Goal: Task Accomplishment & Management: Manage account settings

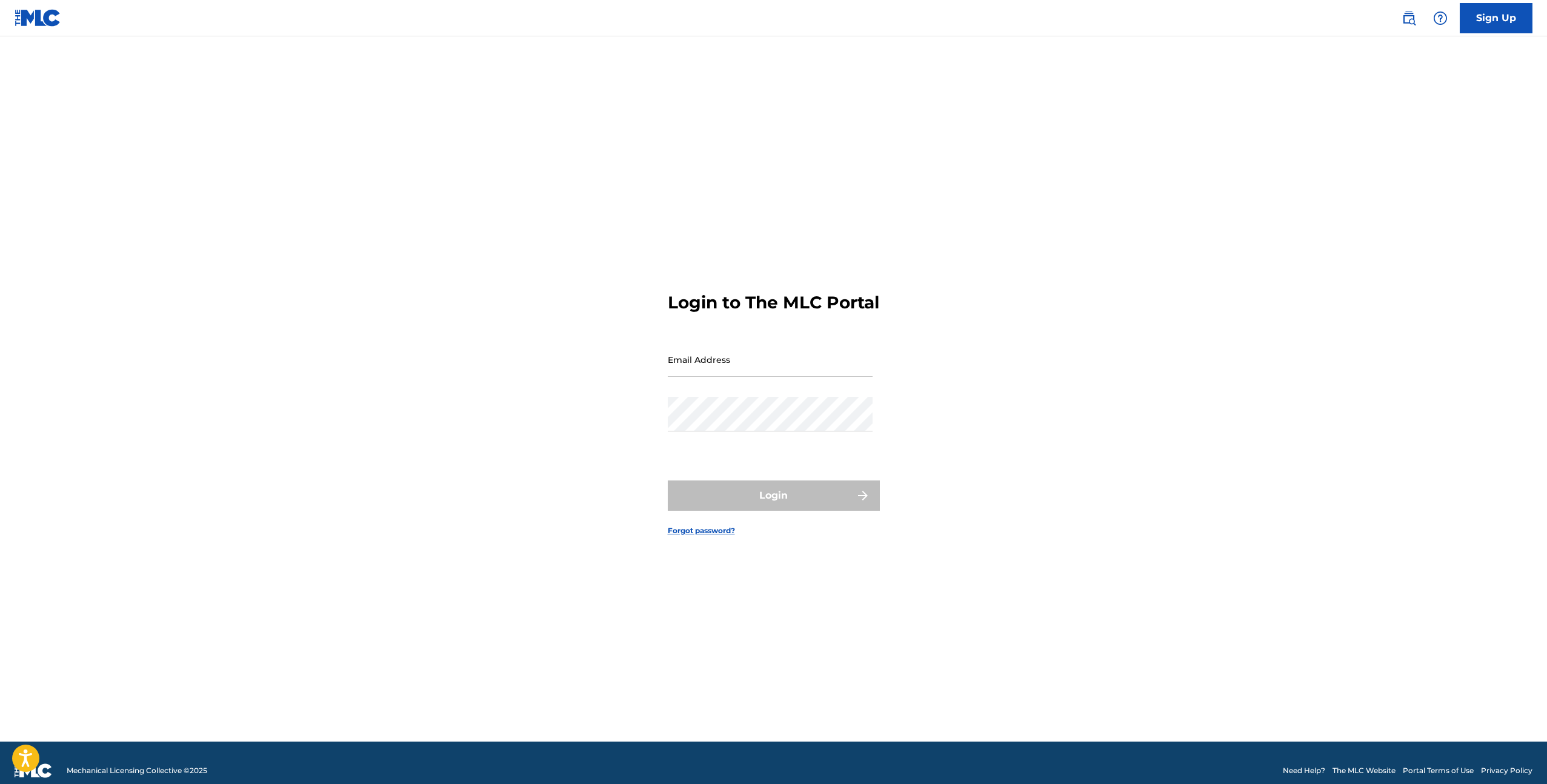
click at [726, 369] on input "Email Address" at bounding box center [770, 359] width 205 height 34
type input "i@[DOMAIN_NAME][PERSON_NAME]"
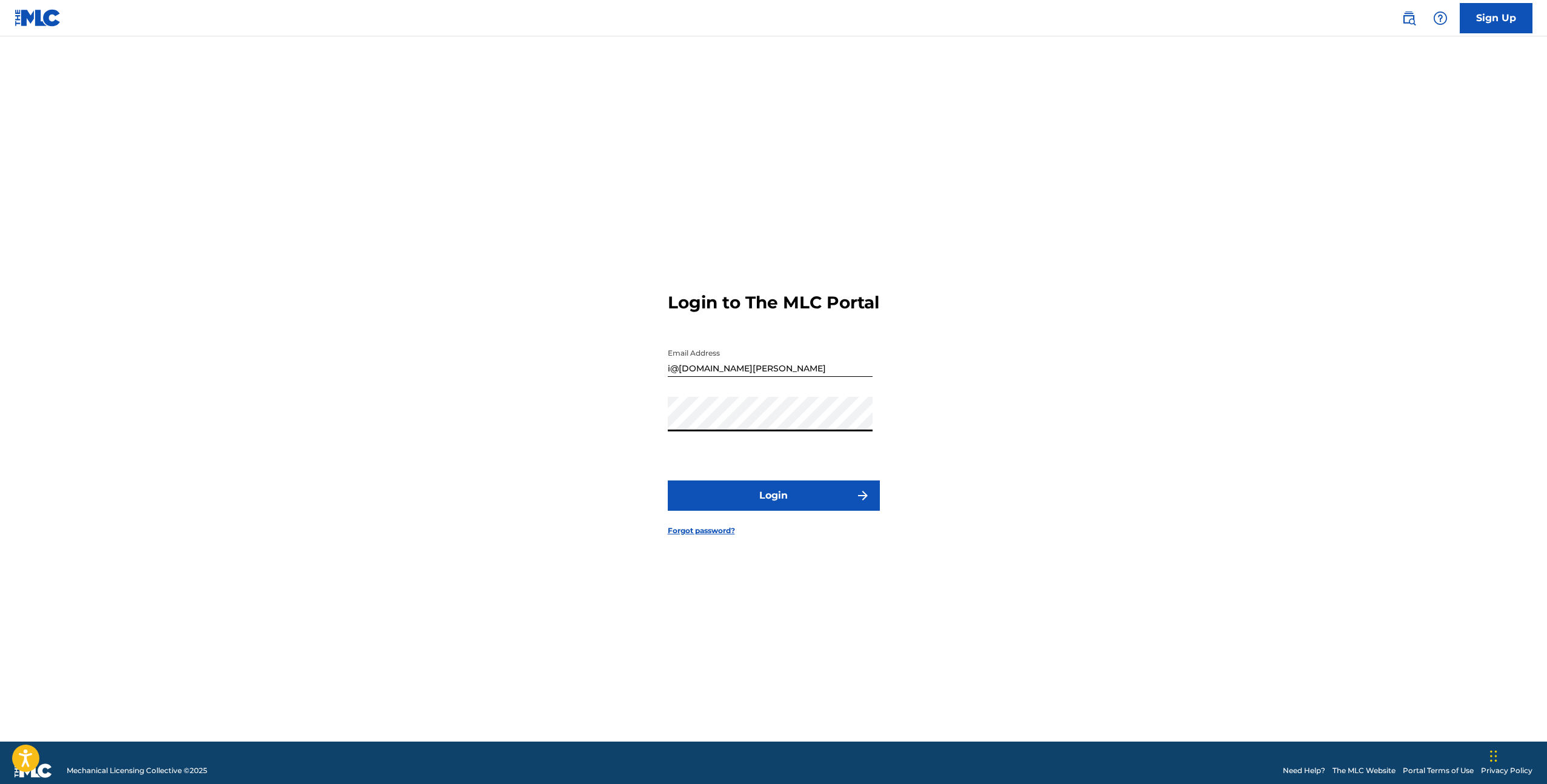
click at [779, 502] on button "Login" at bounding box center [774, 495] width 212 height 30
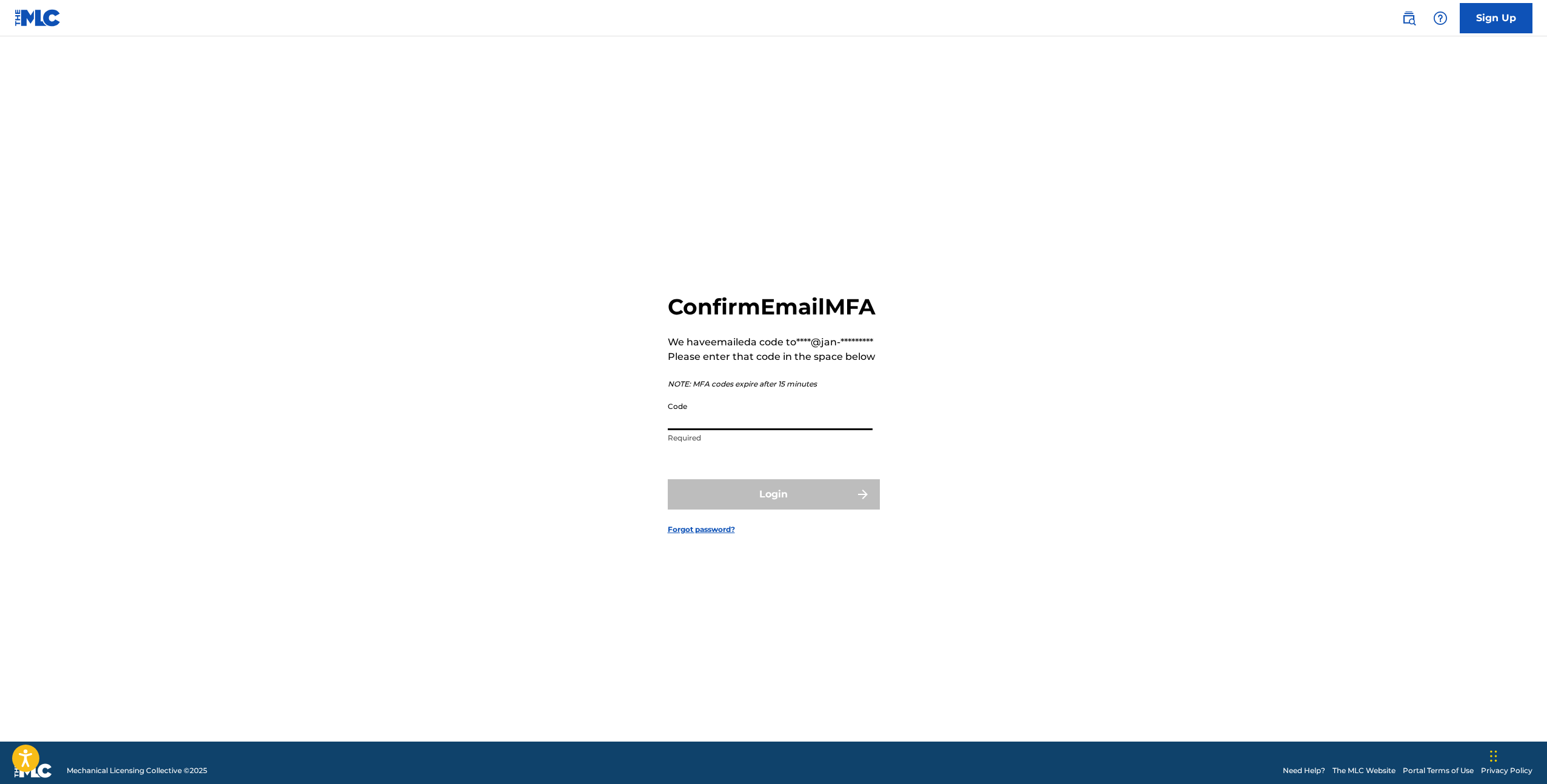
click at [791, 430] on input "Code" at bounding box center [770, 412] width 205 height 34
paste input "091128"
type input "091128"
click at [816, 510] on button "Login" at bounding box center [774, 494] width 212 height 30
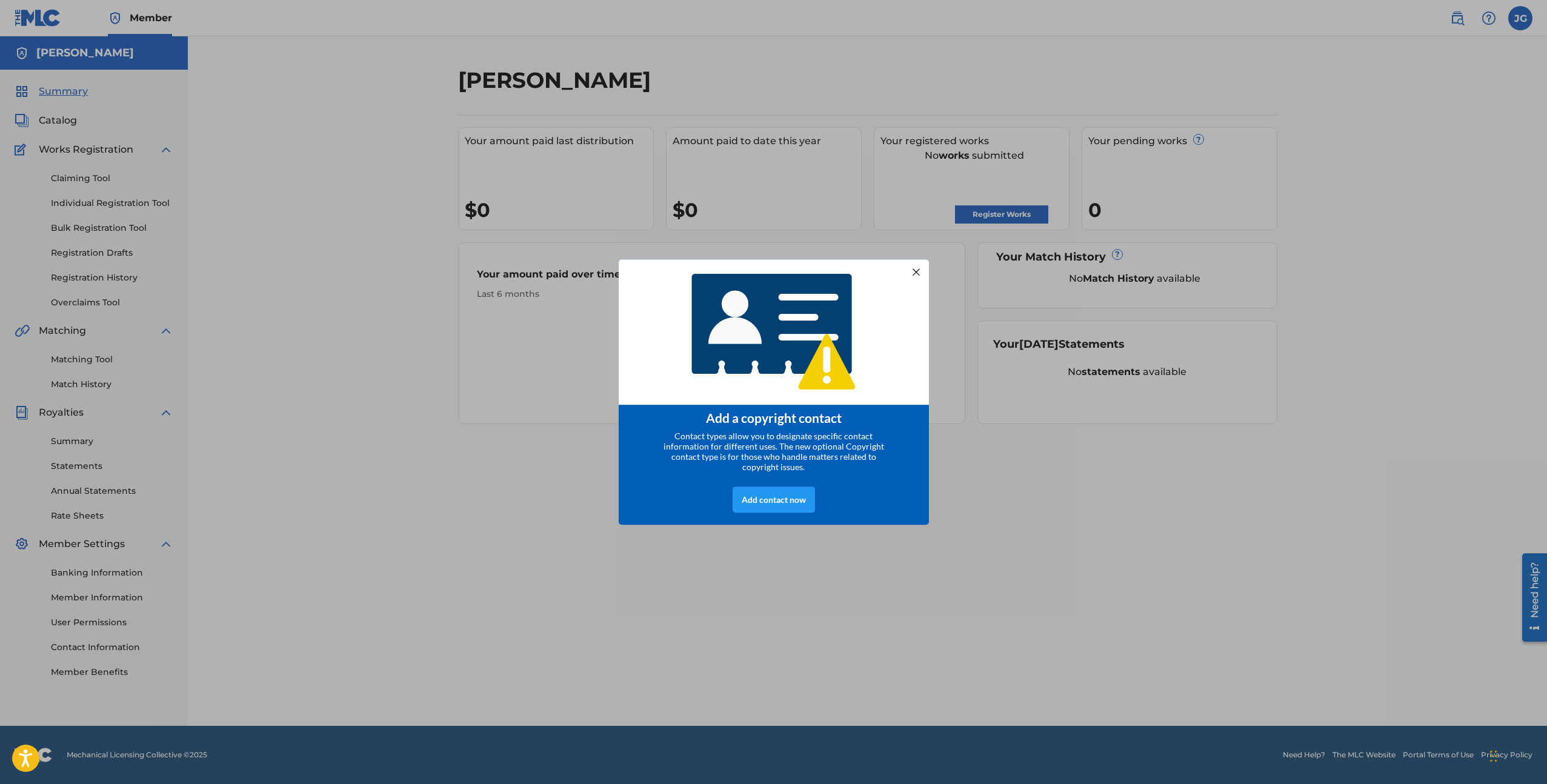
click at [913, 270] on div at bounding box center [916, 272] width 15 height 15
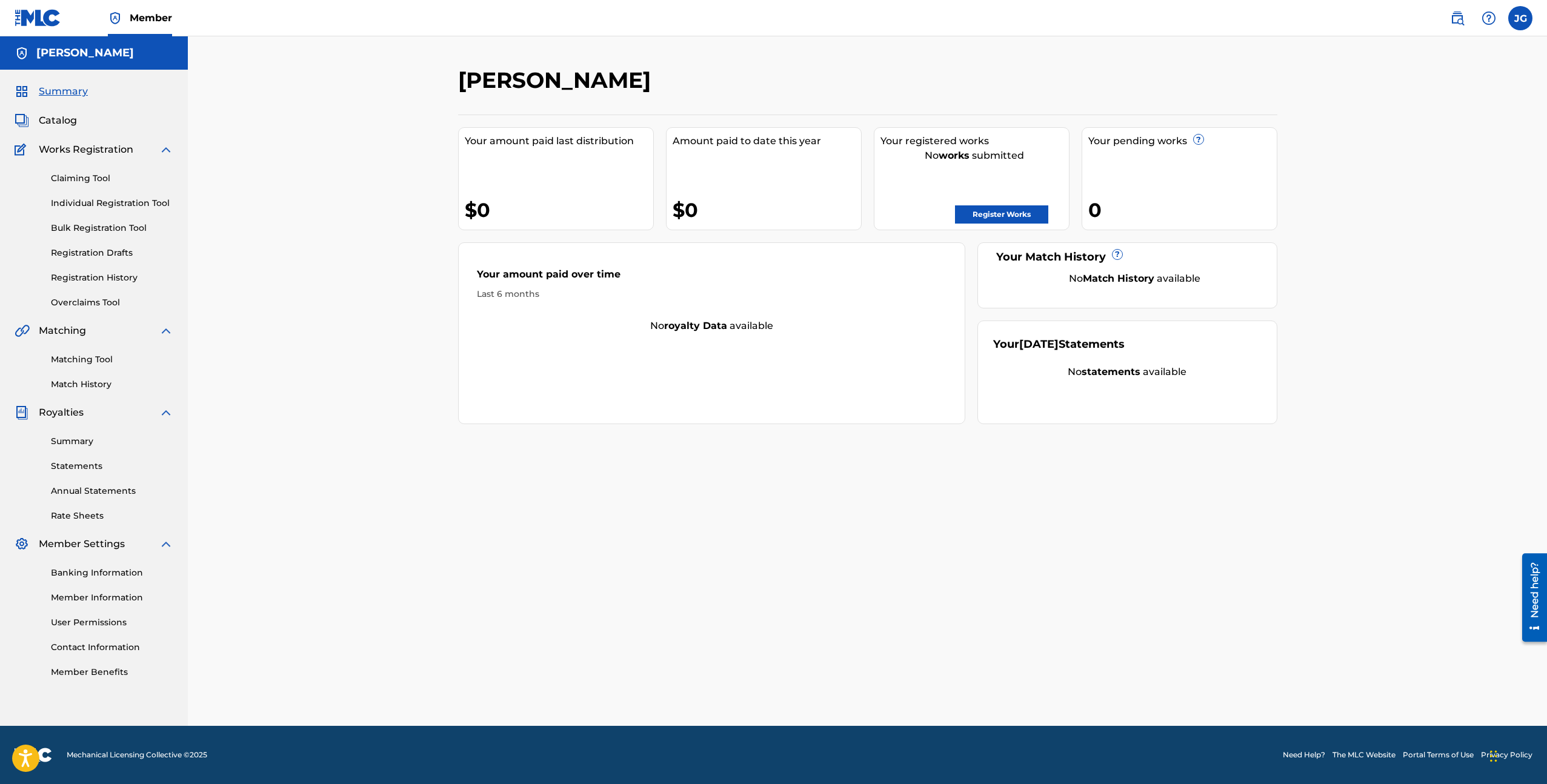
click at [88, 182] on link "Claiming Tool" at bounding box center [112, 179] width 122 height 13
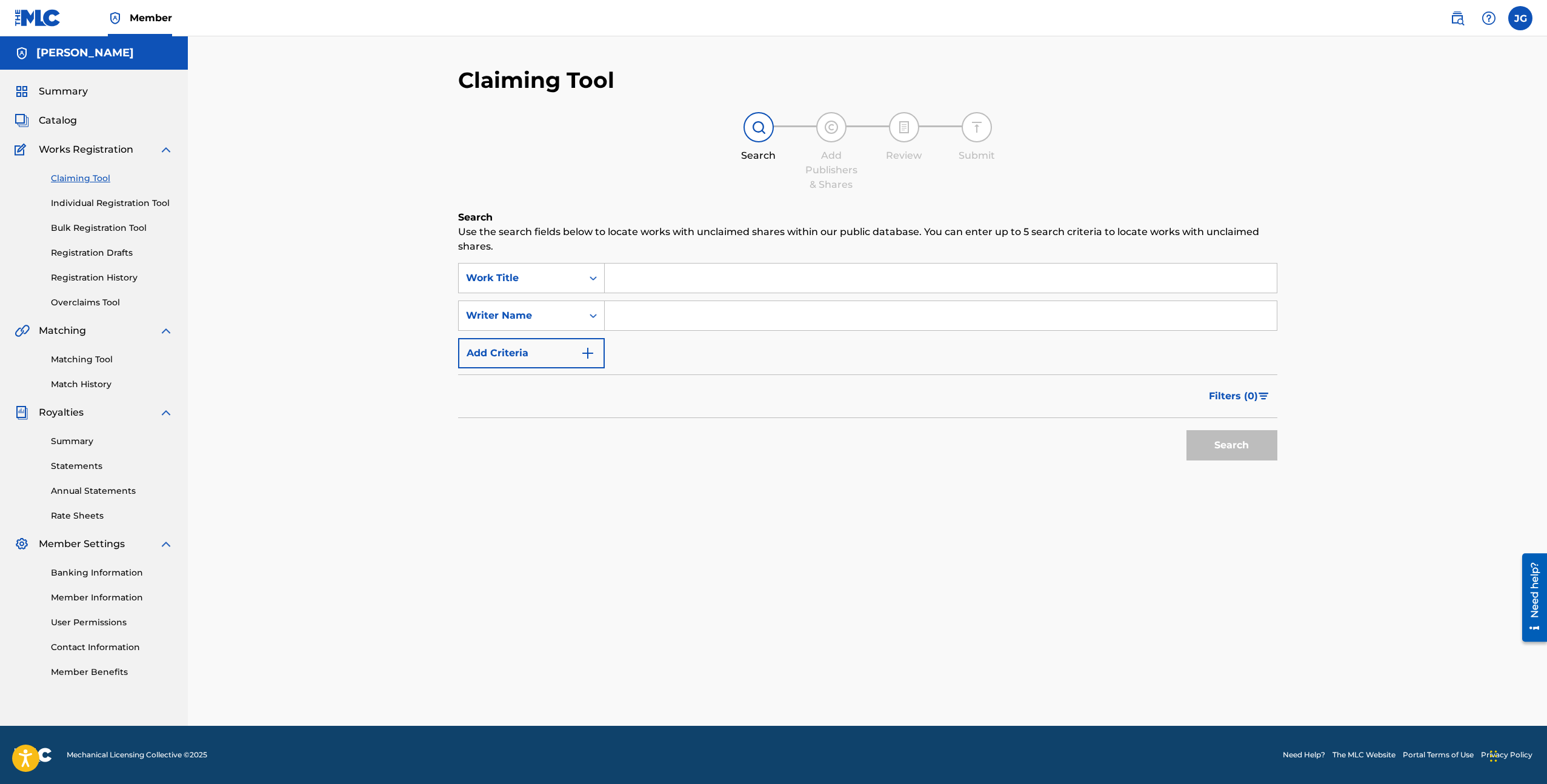
click at [85, 208] on link "Individual Registration Tool" at bounding box center [112, 203] width 122 height 13
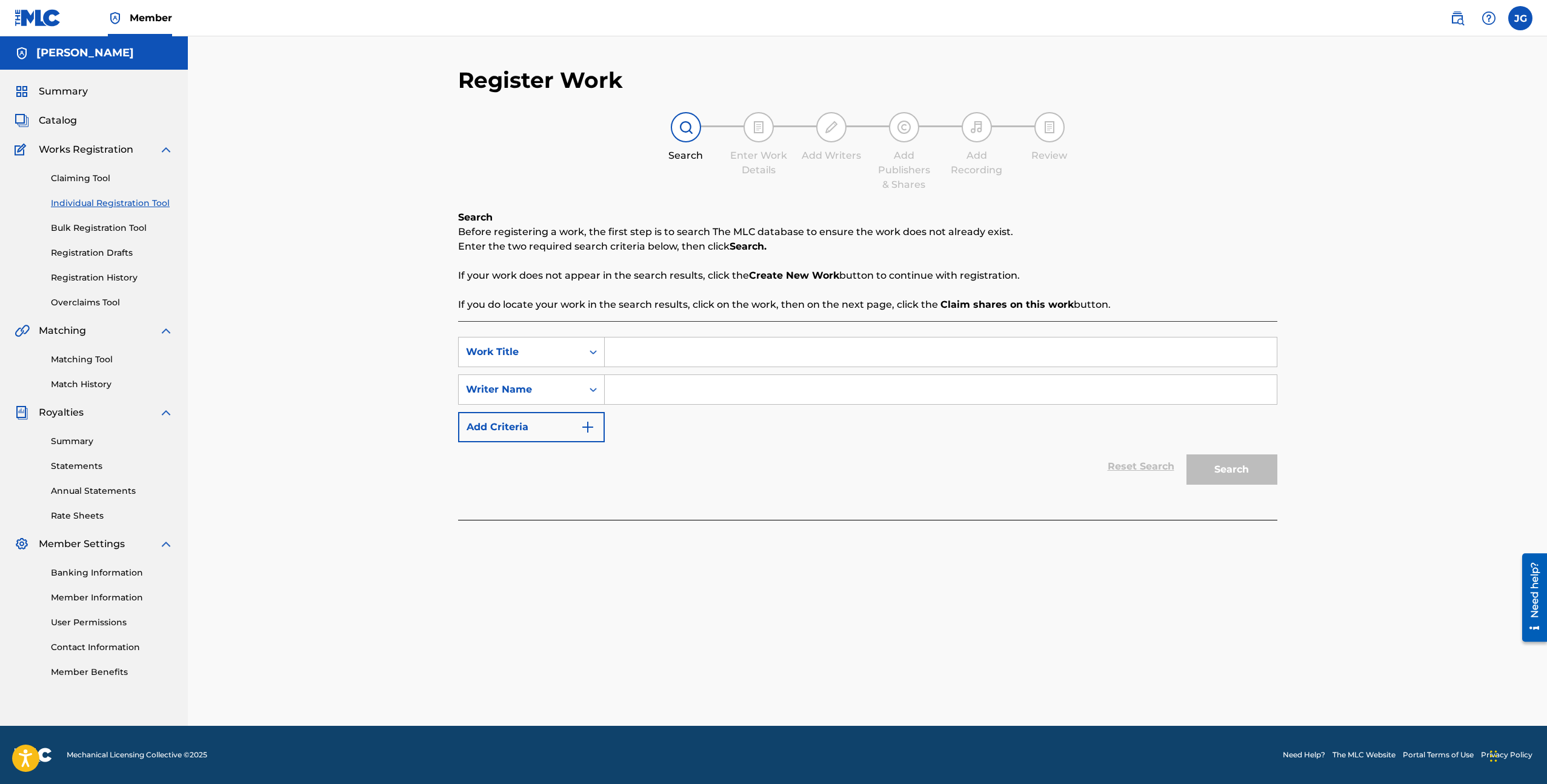
click at [633, 351] on input "Search Form" at bounding box center [940, 352] width 672 height 29
type input "Hyenas"
type input "[PERSON_NAME]"
click at [1187, 455] on button "Search" at bounding box center [1232, 469] width 91 height 30
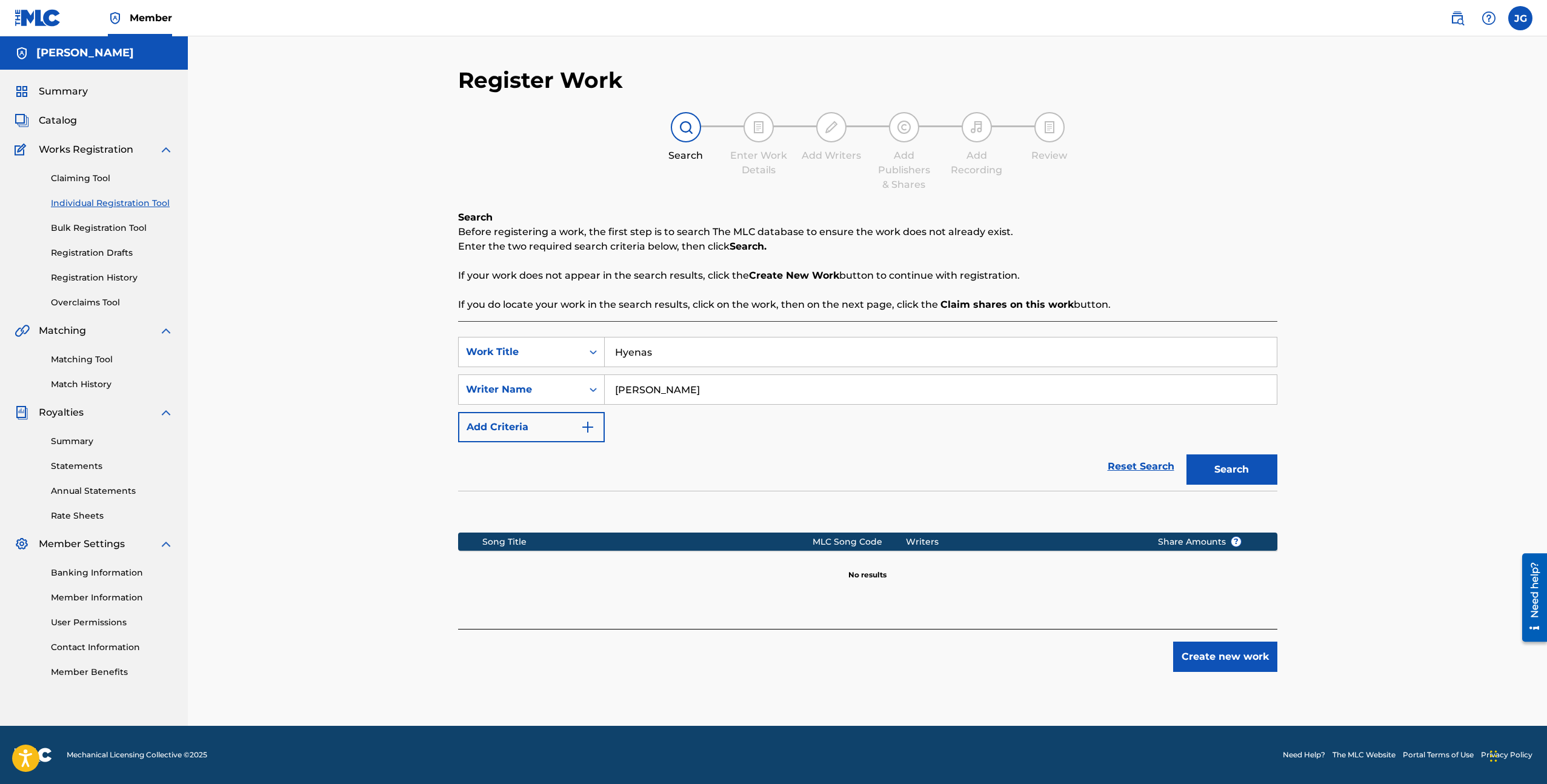
click at [1236, 653] on button "Create new work" at bounding box center [1225, 657] width 104 height 30
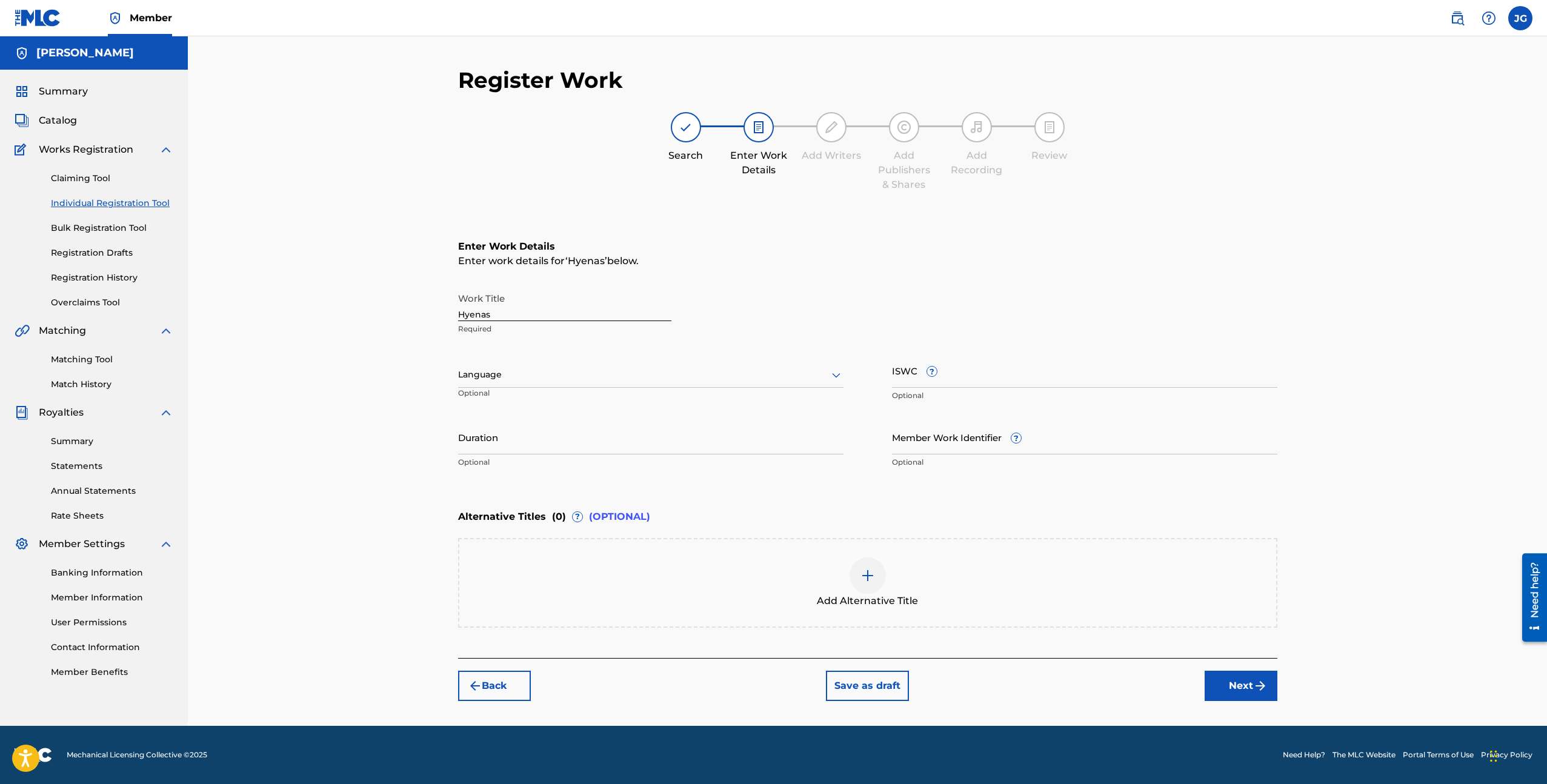
click at [567, 370] on div at bounding box center [651, 375] width 386 height 15
click at [564, 389] on div "English" at bounding box center [651, 401] width 384 height 27
click at [618, 431] on input "Duration" at bounding box center [651, 437] width 386 height 34
type input "3:29"
click at [134, 572] on link "Banking Information" at bounding box center [112, 573] width 122 height 13
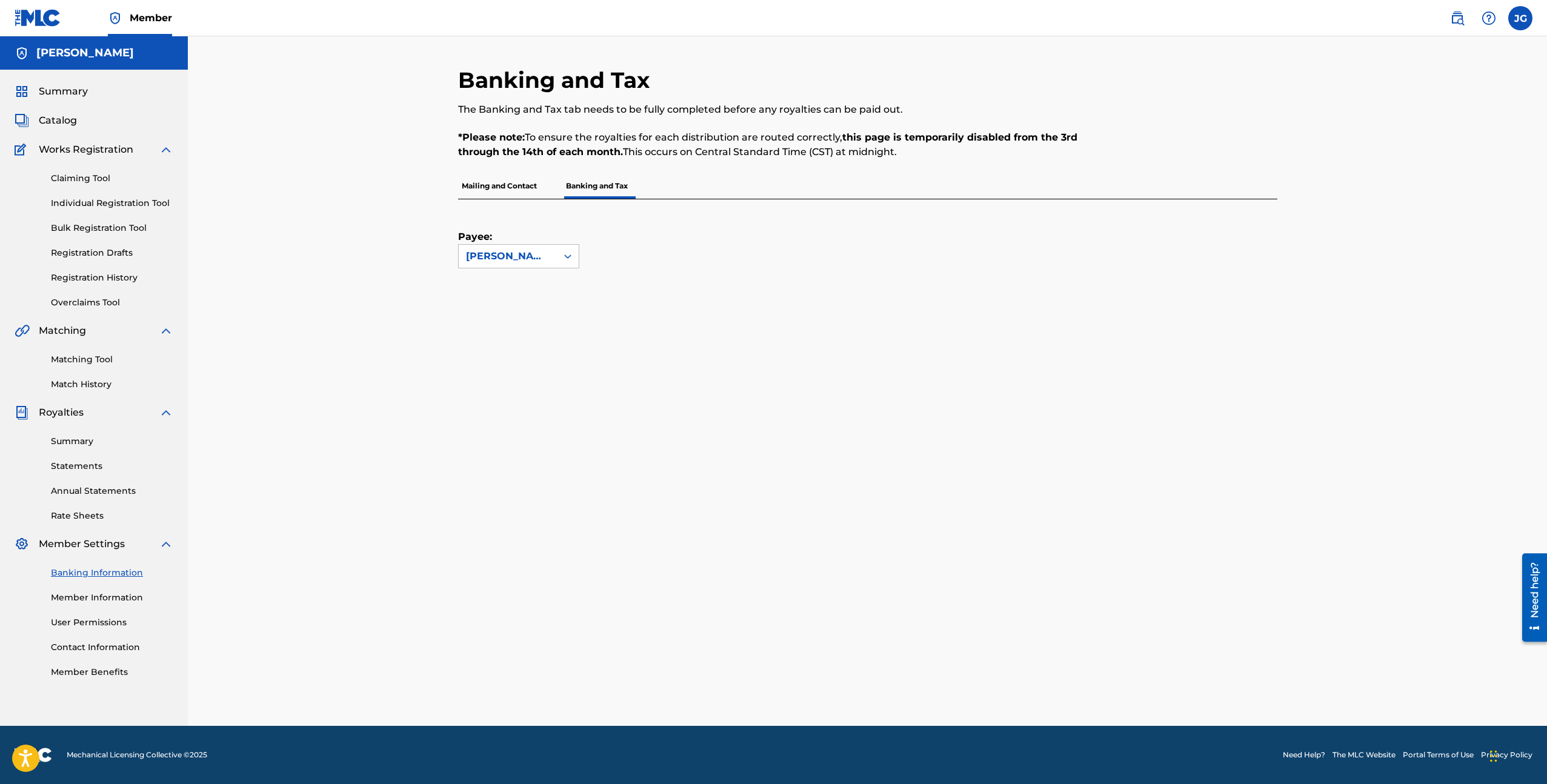
click at [515, 194] on p "Mailing and Contact" at bounding box center [499, 186] width 82 height 25
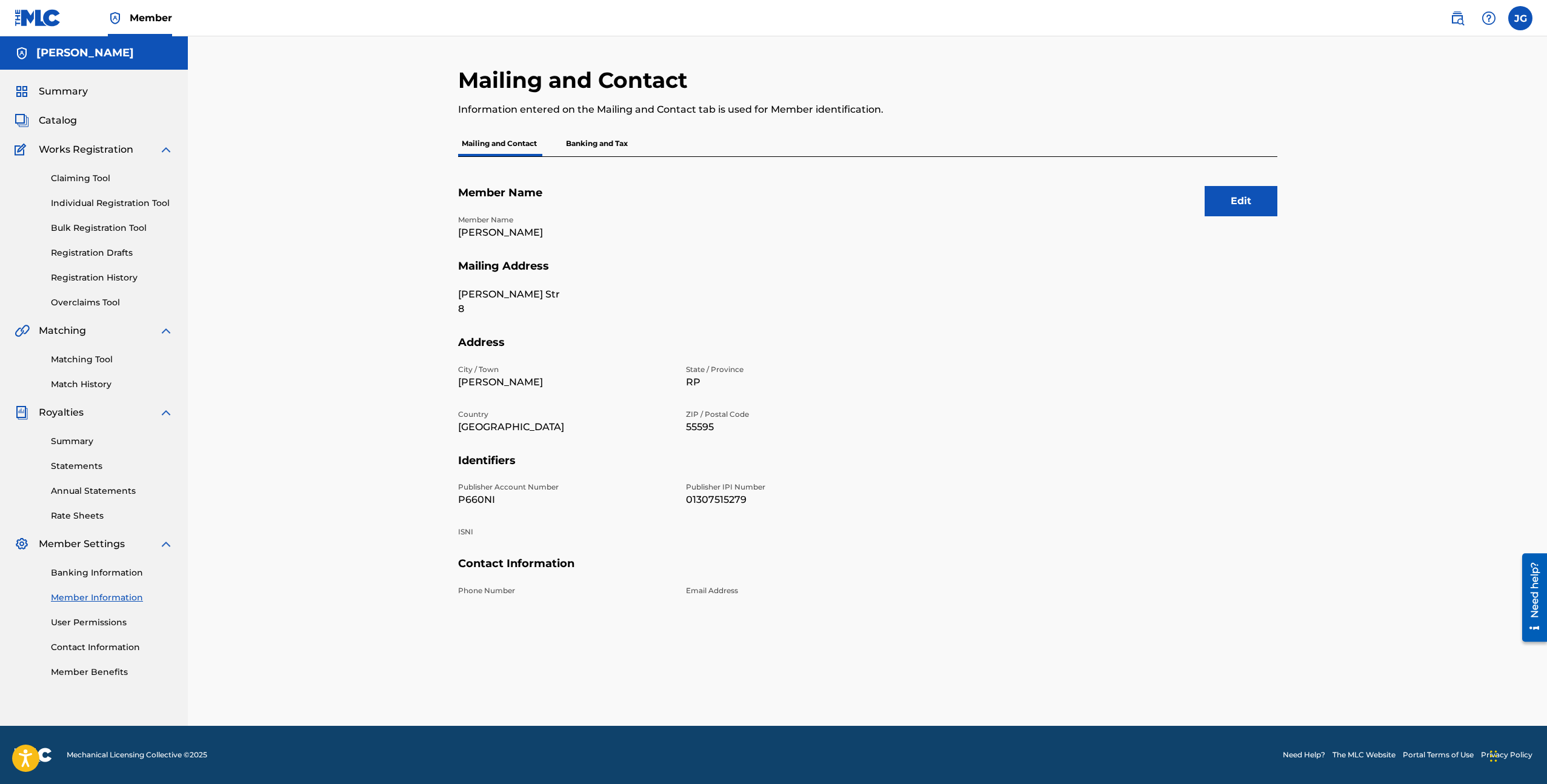
click at [1220, 222] on section "Member Name Member Name [PERSON_NAME]" at bounding box center [868, 222] width 819 height 73
click at [1223, 212] on button "Edit" at bounding box center [1241, 201] width 72 height 30
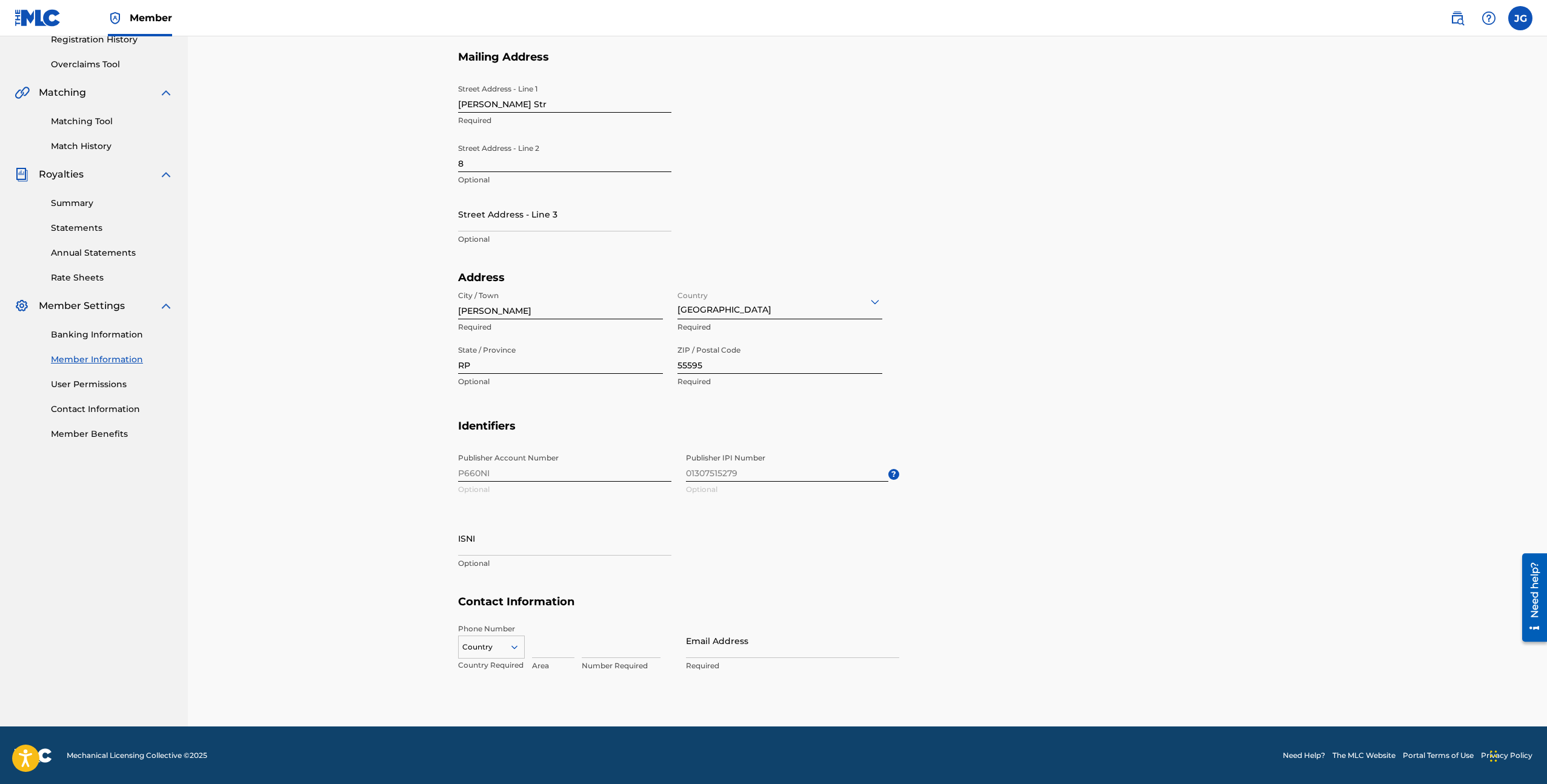
scroll to position [290, 0]
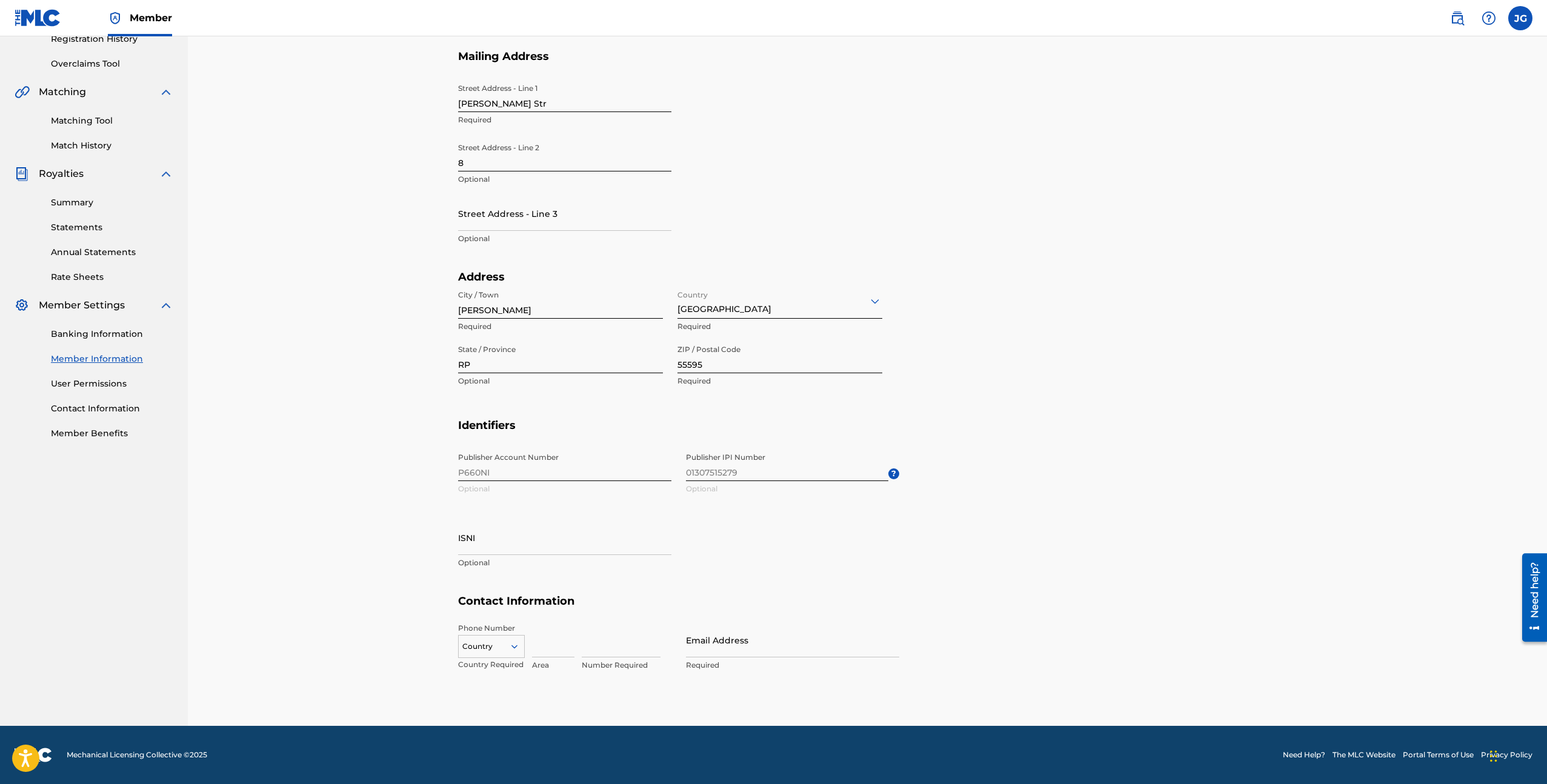
click at [513, 650] on div "Country" at bounding box center [491, 644] width 67 height 18
type input "ger"
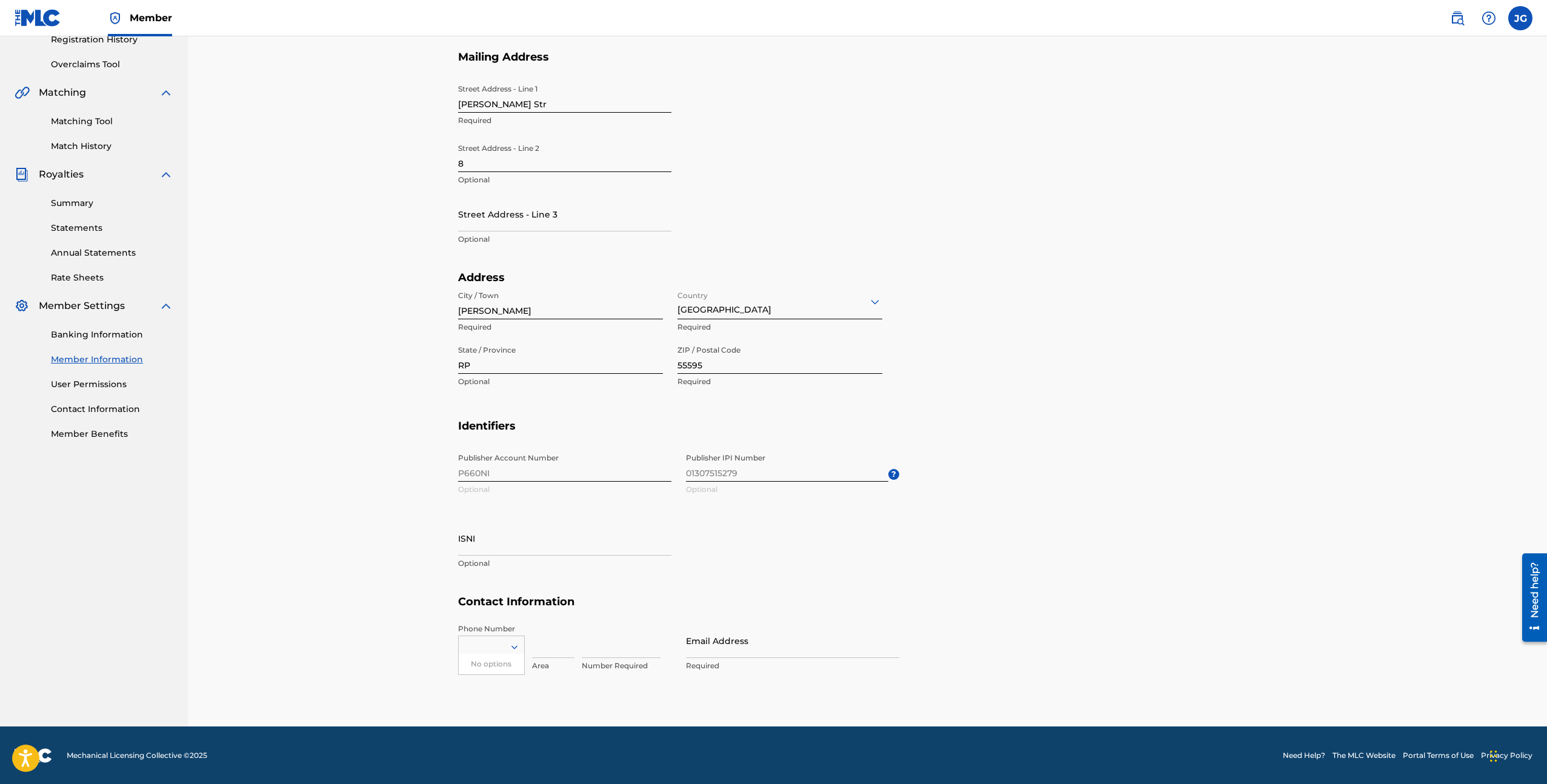
click at [482, 646] on div at bounding box center [491, 647] width 65 height 13
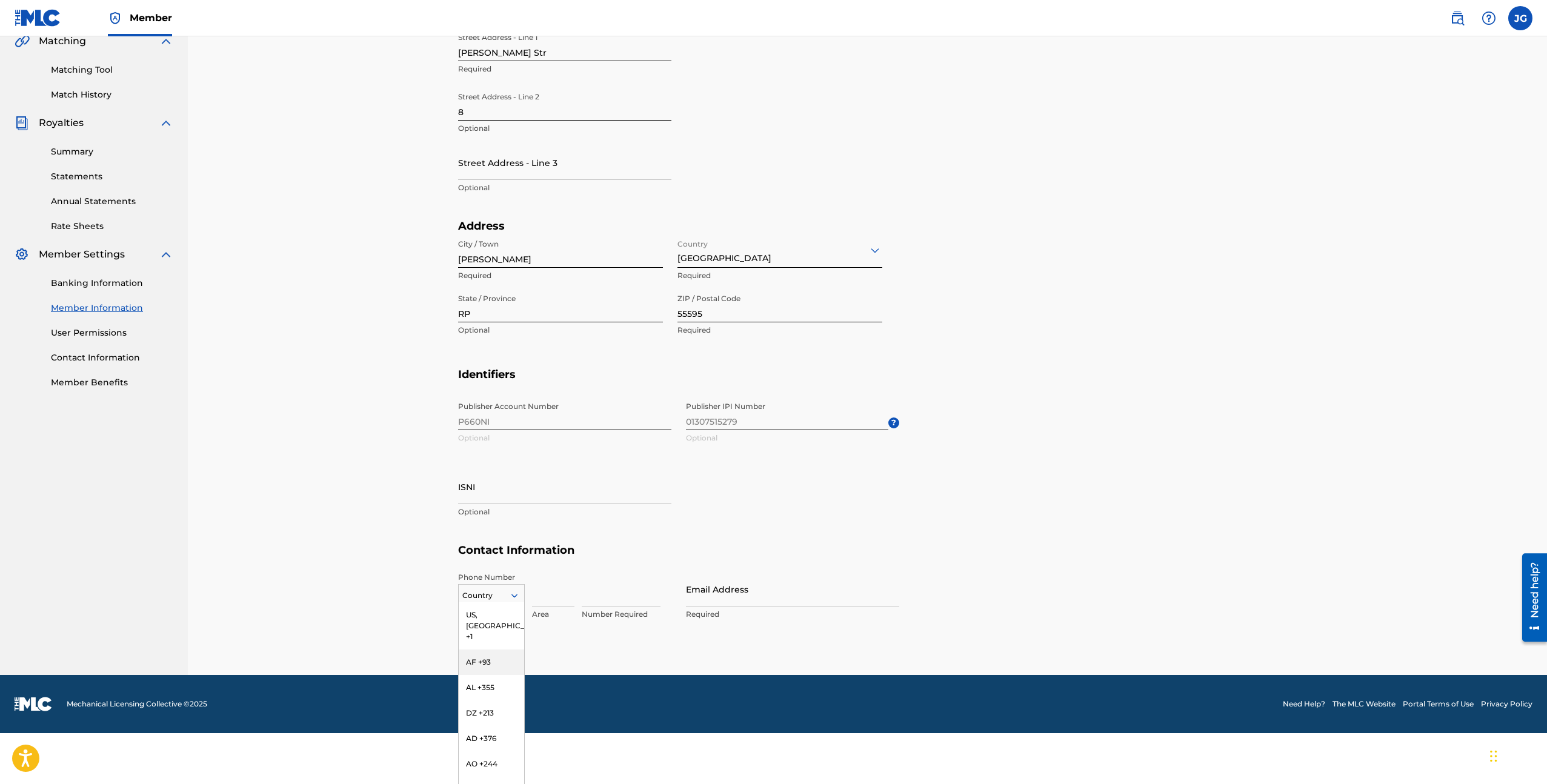
click at [482, 602] on div "AF +93, 2 of 216. 216 results available. Use Up and Down to choose options, pre…" at bounding box center [491, 593] width 67 height 18
type input "de"
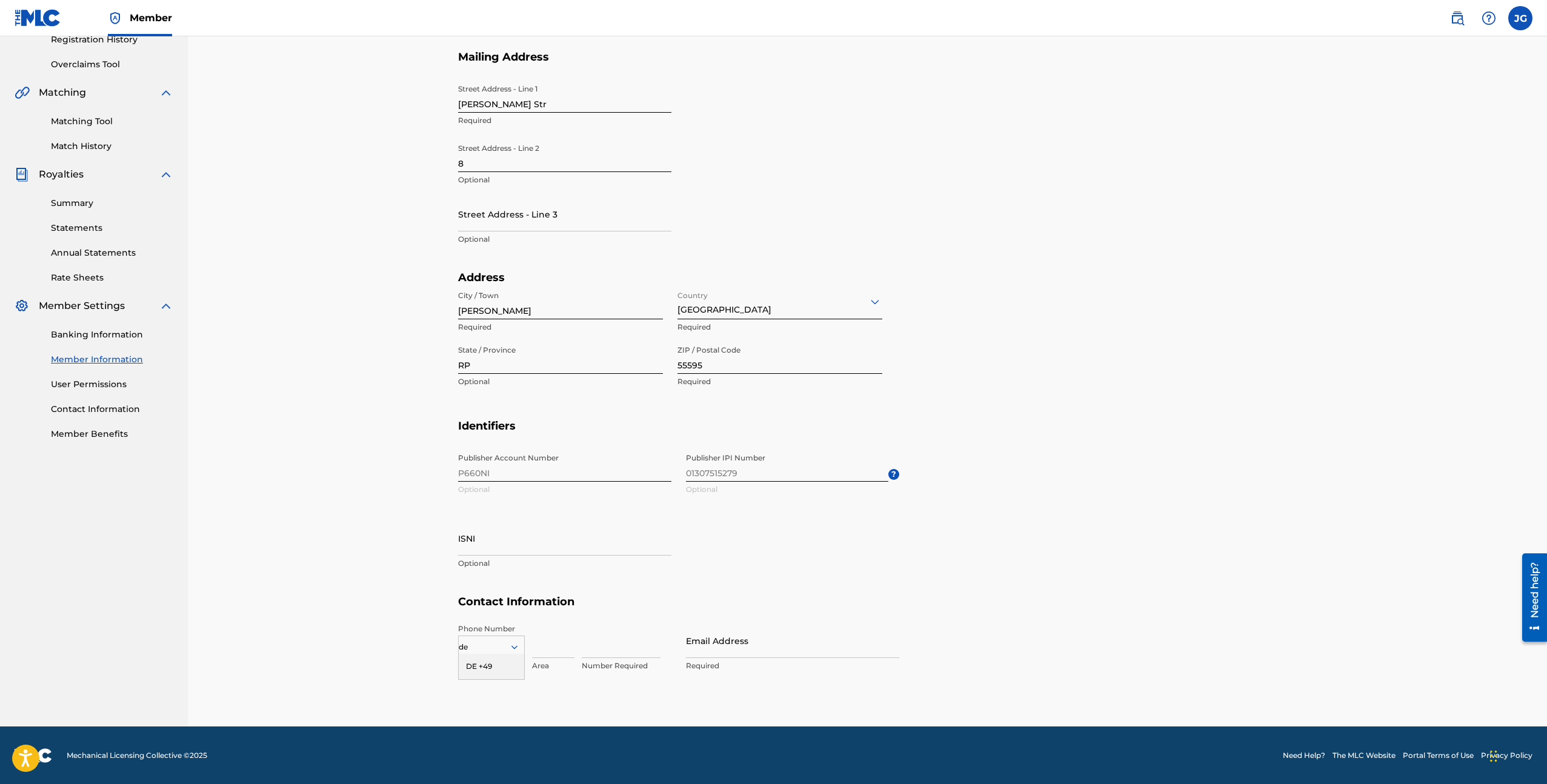
drag, startPoint x: 482, startPoint y: 664, endPoint x: 496, endPoint y: 661, distance: 14.3
click at [482, 664] on div "DE +49" at bounding box center [491, 666] width 65 height 25
click at [548, 649] on input at bounding box center [553, 640] width 42 height 34
type input "170"
type input "1802949"
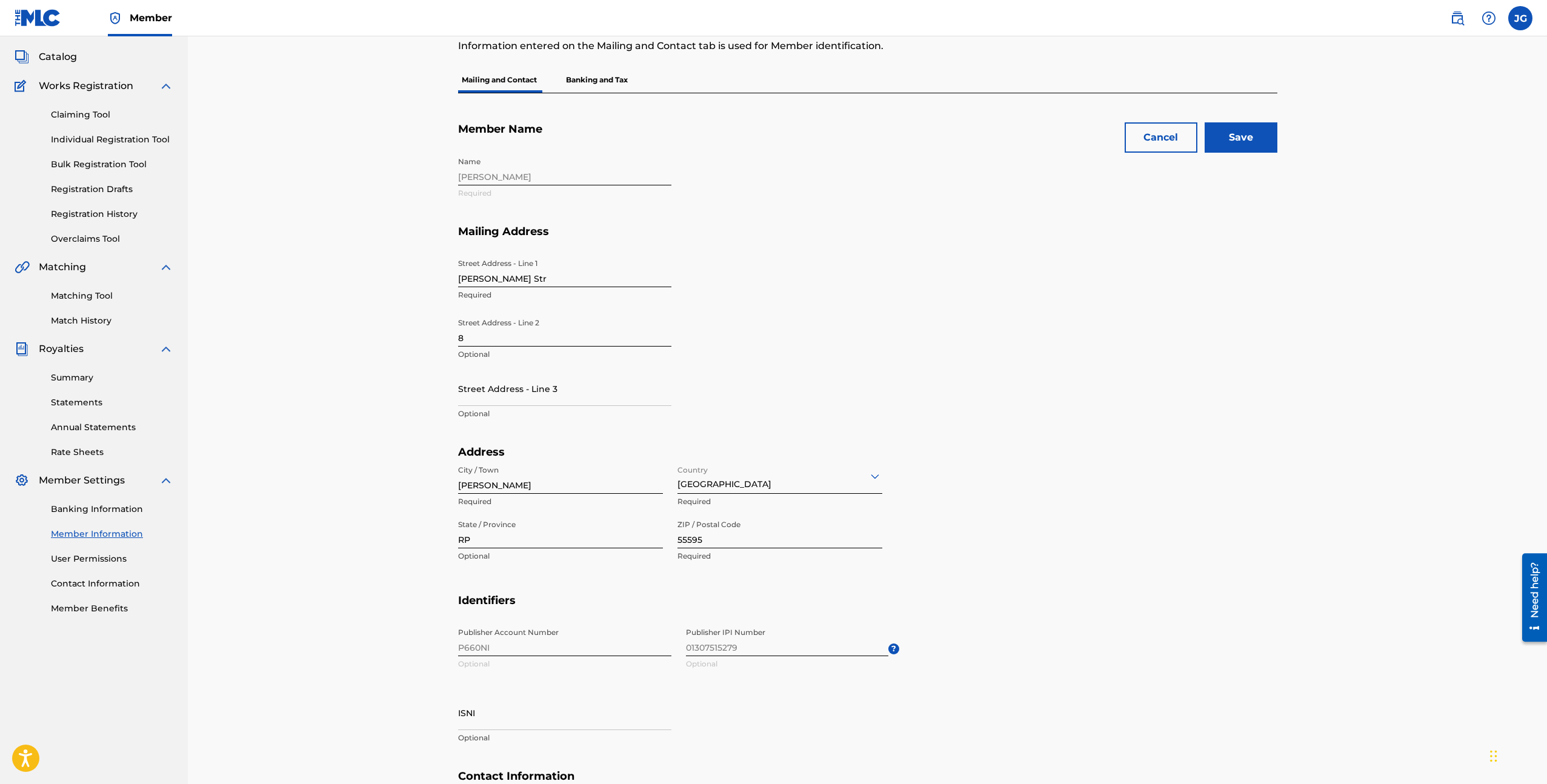
scroll to position [52, 0]
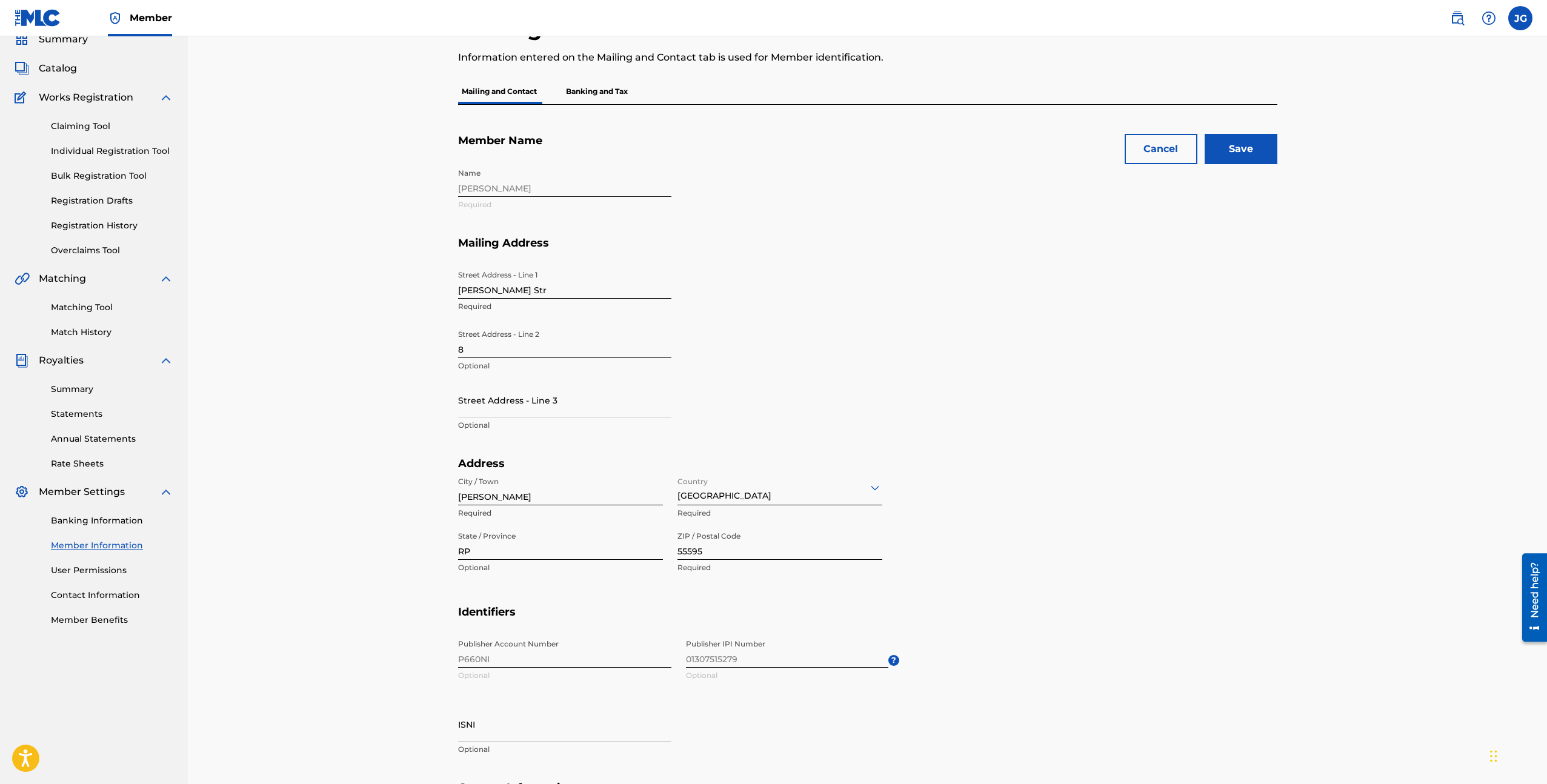
type input "i@[DOMAIN_NAME][PERSON_NAME]"
click at [1227, 172] on section "Member Name Name [PERSON_NAME] Required" at bounding box center [868, 185] width 819 height 103
click at [1227, 160] on input "Save" at bounding box center [1241, 148] width 72 height 30
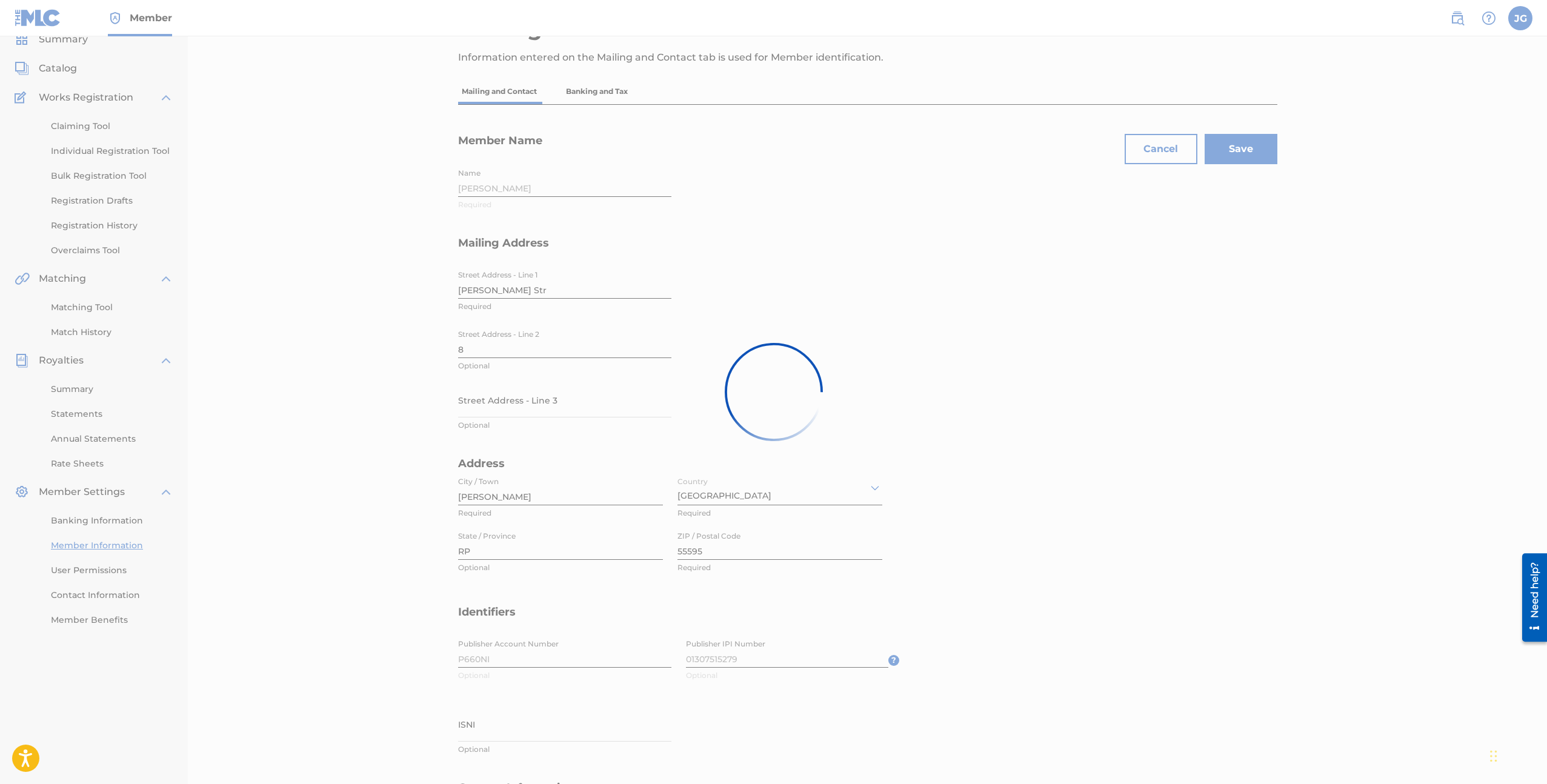
scroll to position [0, 0]
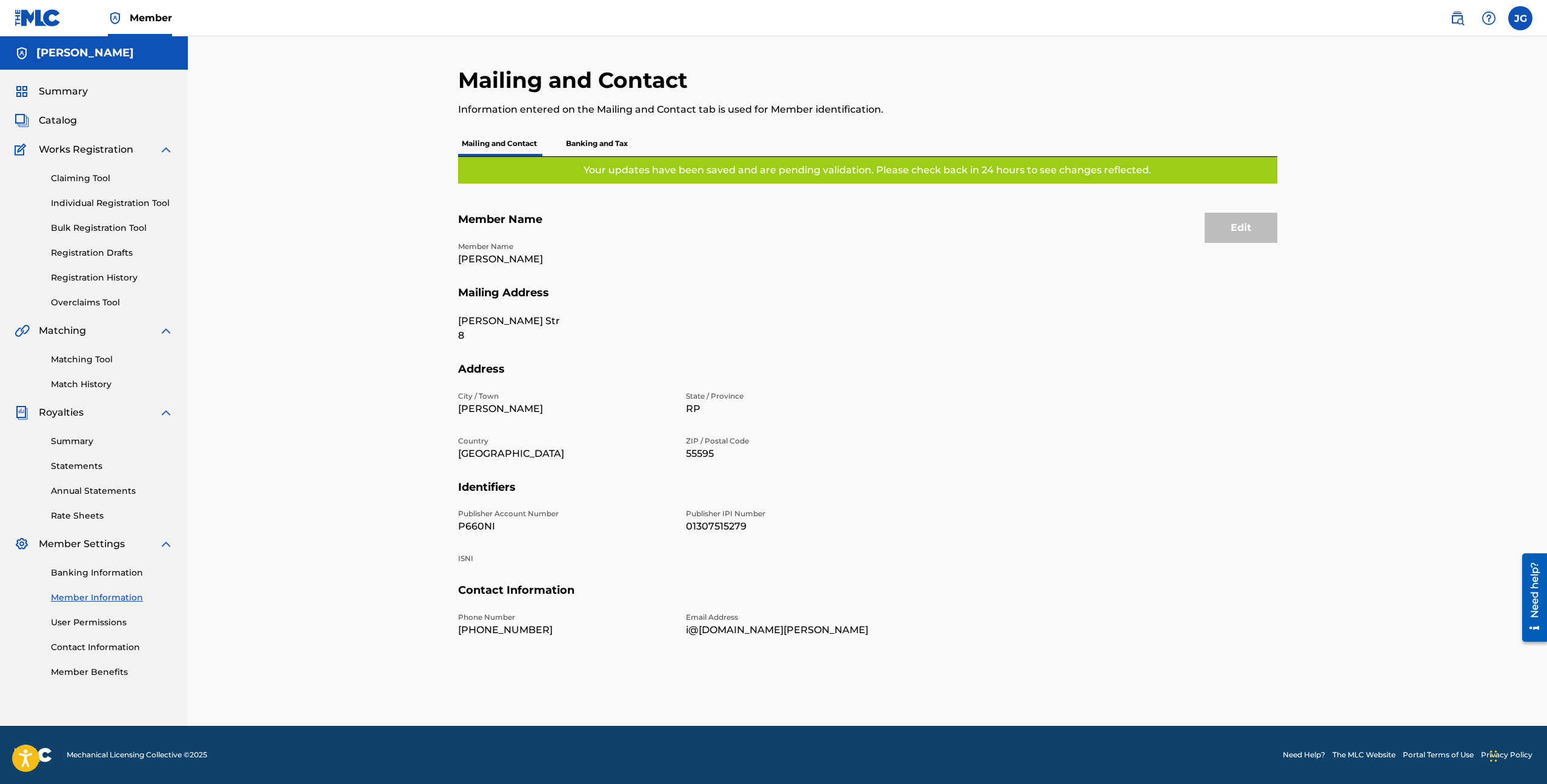
click at [98, 619] on link "User Permissions" at bounding box center [112, 623] width 122 height 13
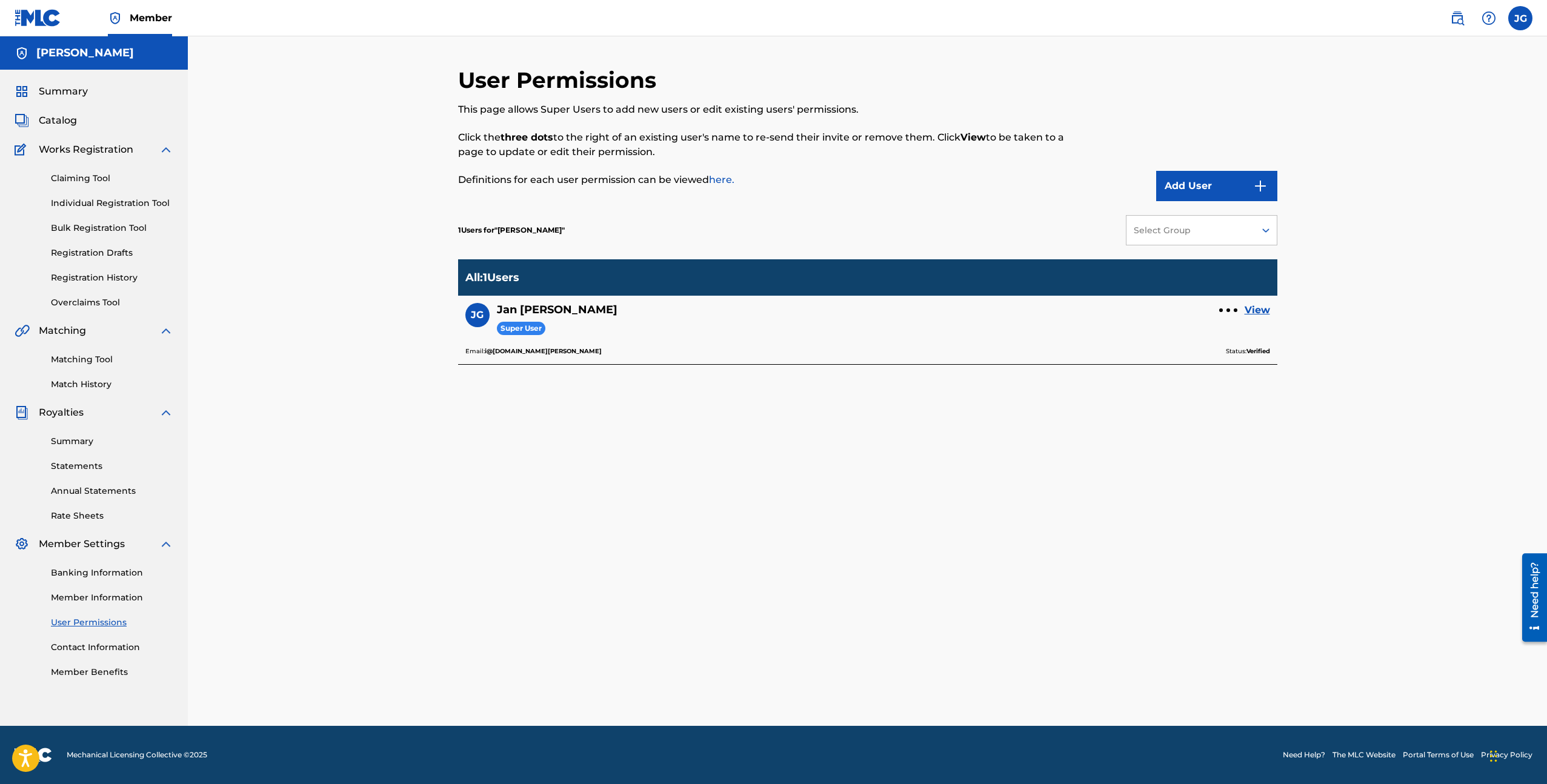
click at [110, 646] on link "Contact Information" at bounding box center [112, 647] width 122 height 13
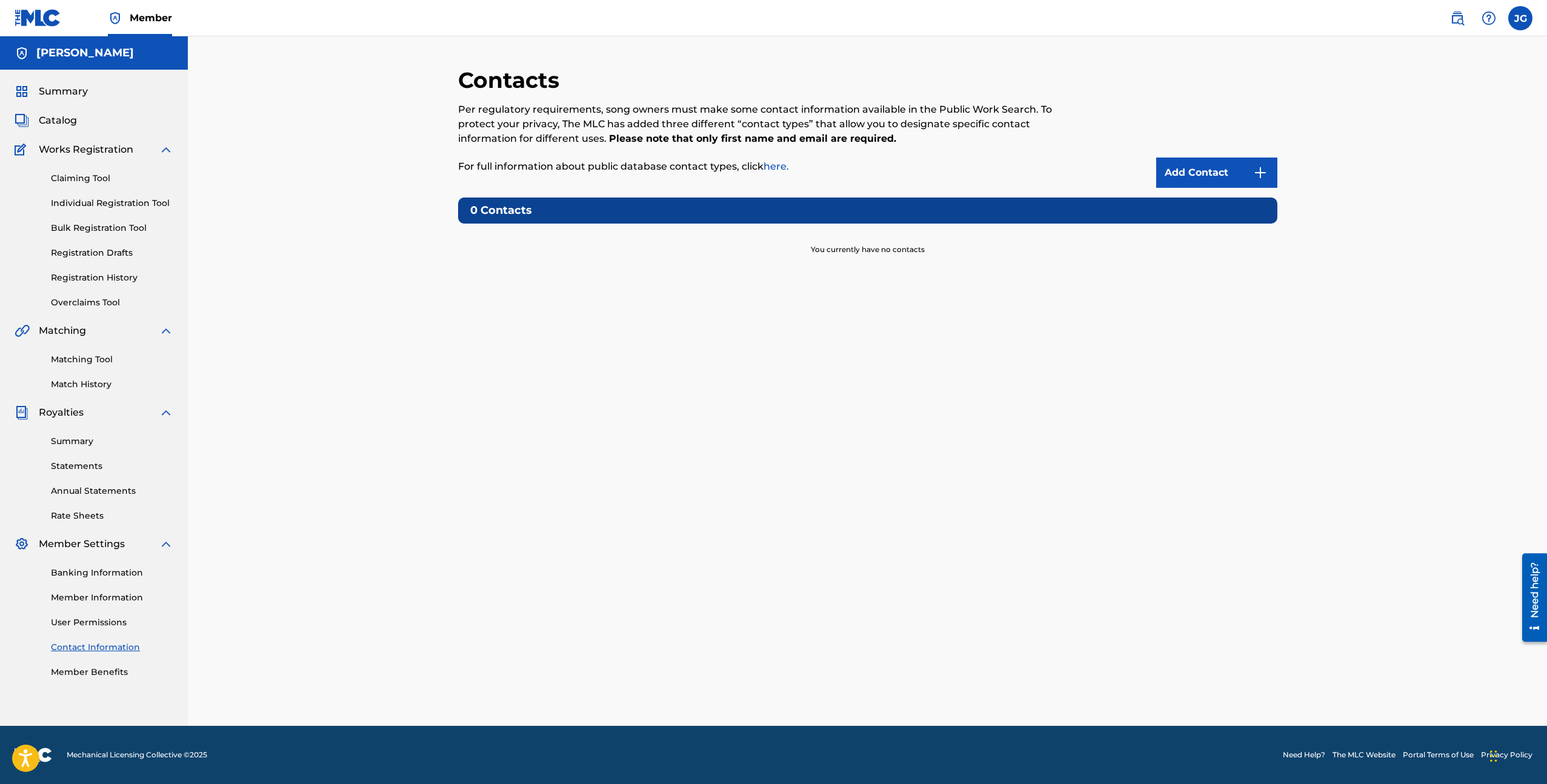
click at [103, 667] on link "Member Benefits" at bounding box center [112, 672] width 122 height 13
click at [70, 96] on span "Summary" at bounding box center [63, 91] width 49 height 15
